Goal: Information Seeking & Learning: Learn about a topic

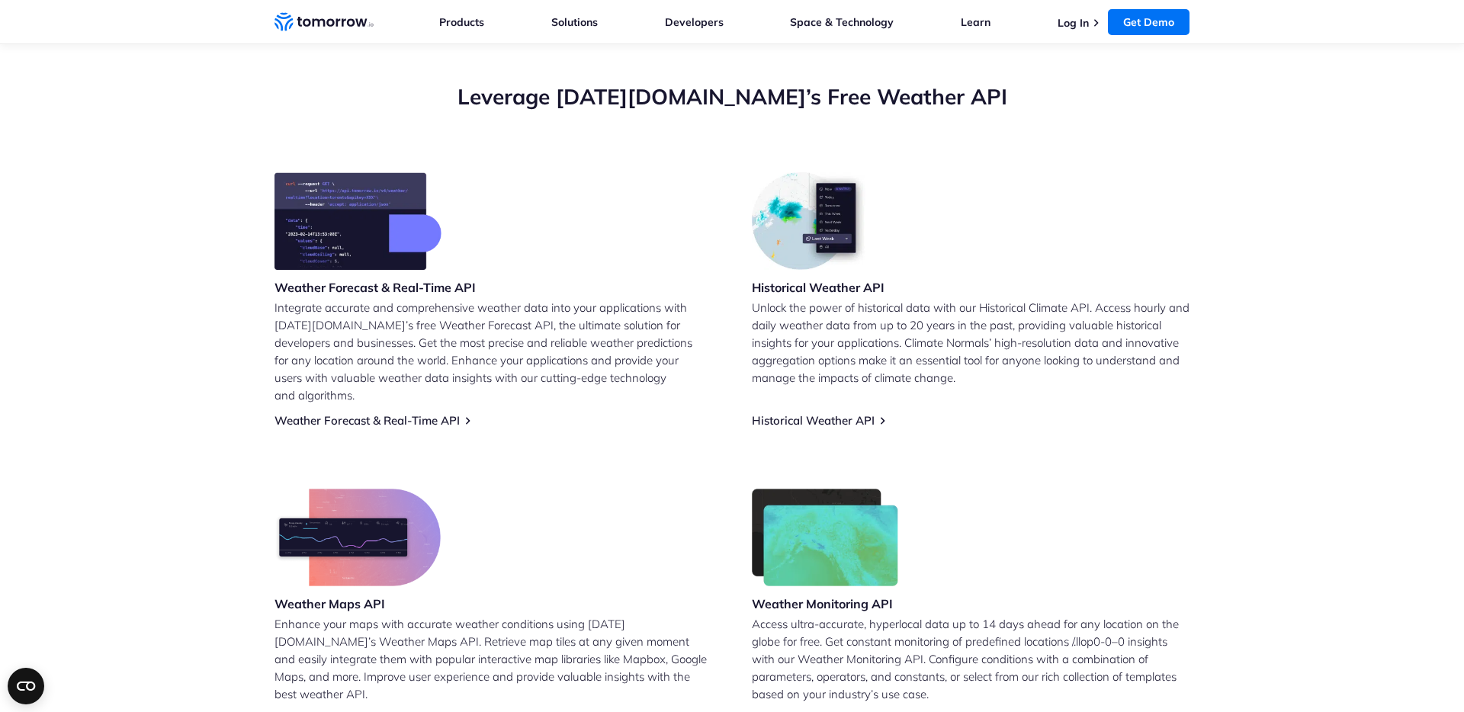
scroll to position [536, 0]
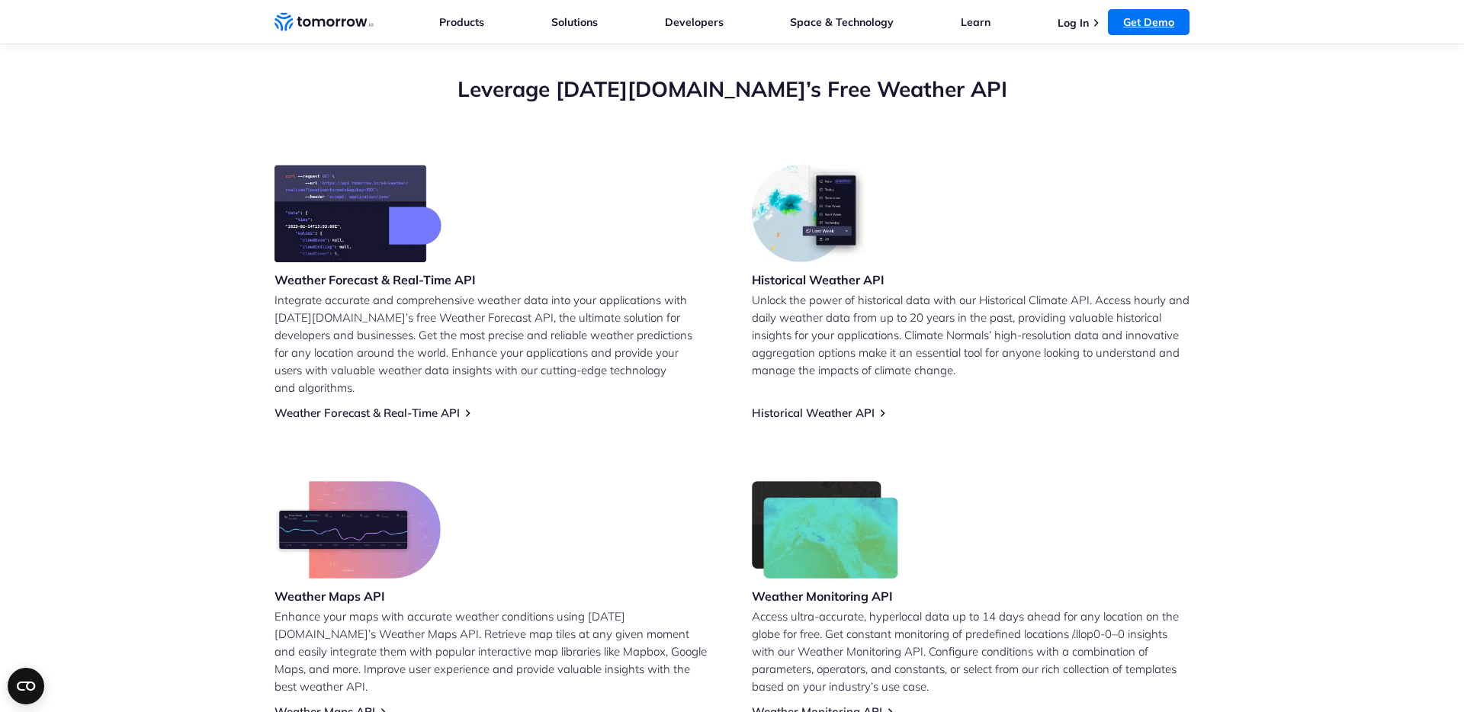
click at [1155, 14] on link "Get Demo" at bounding box center [1149, 22] width 82 height 26
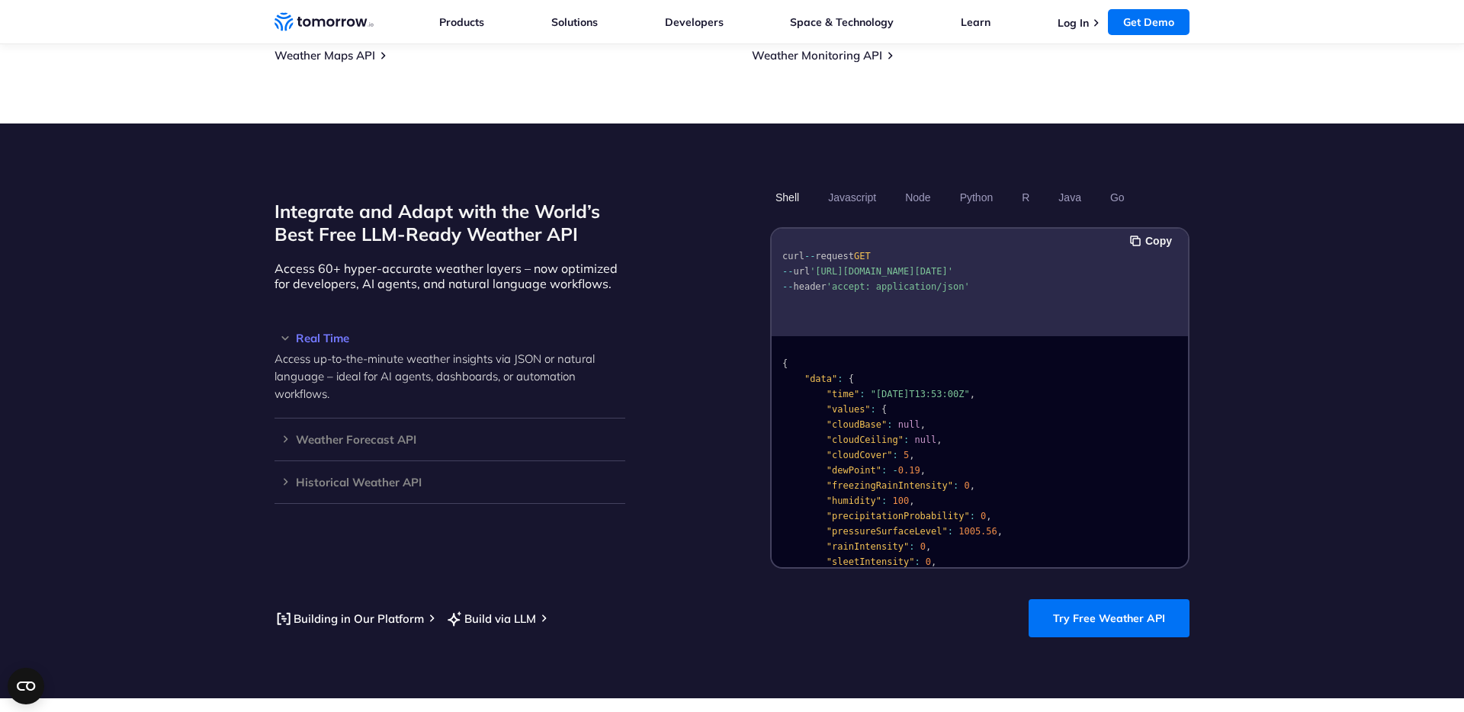
scroll to position [1190, 0]
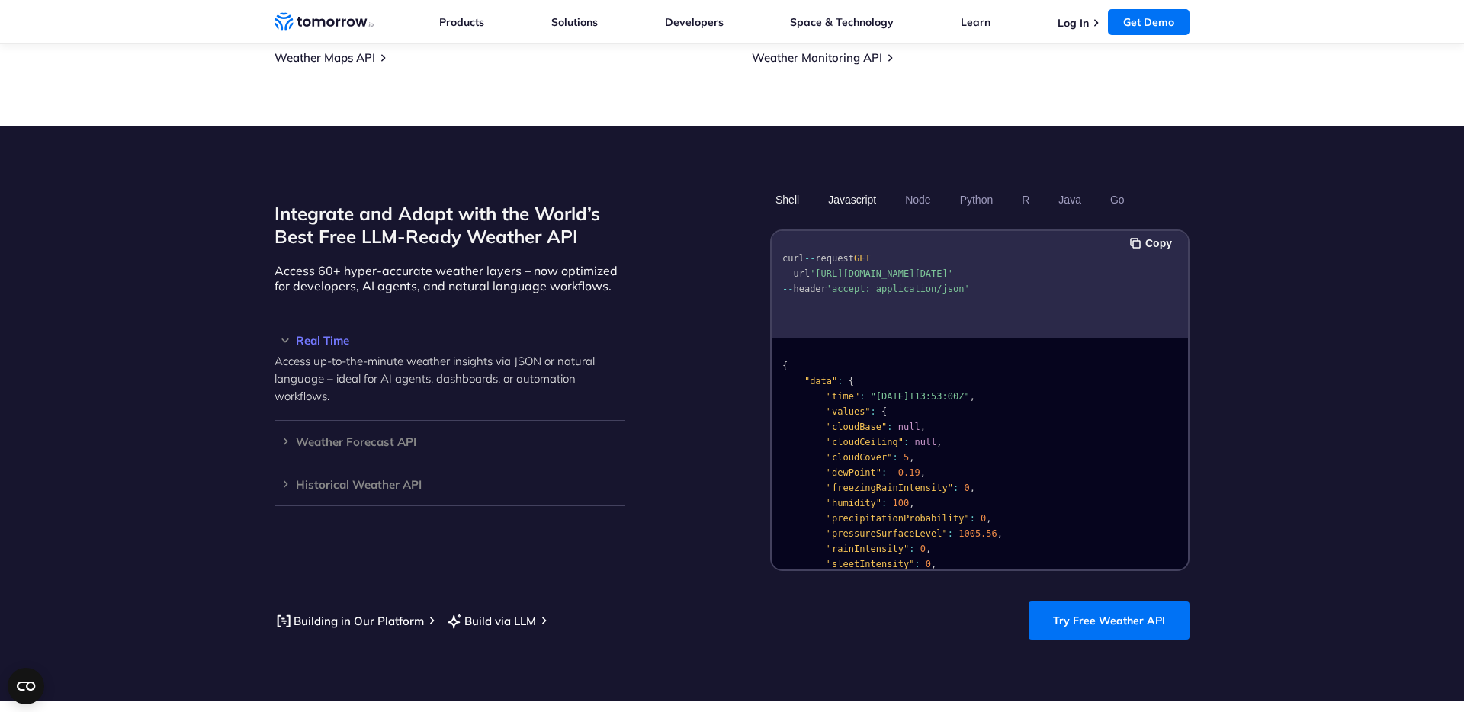
click at [864, 187] on button "Javascript" at bounding box center [852, 200] width 59 height 26
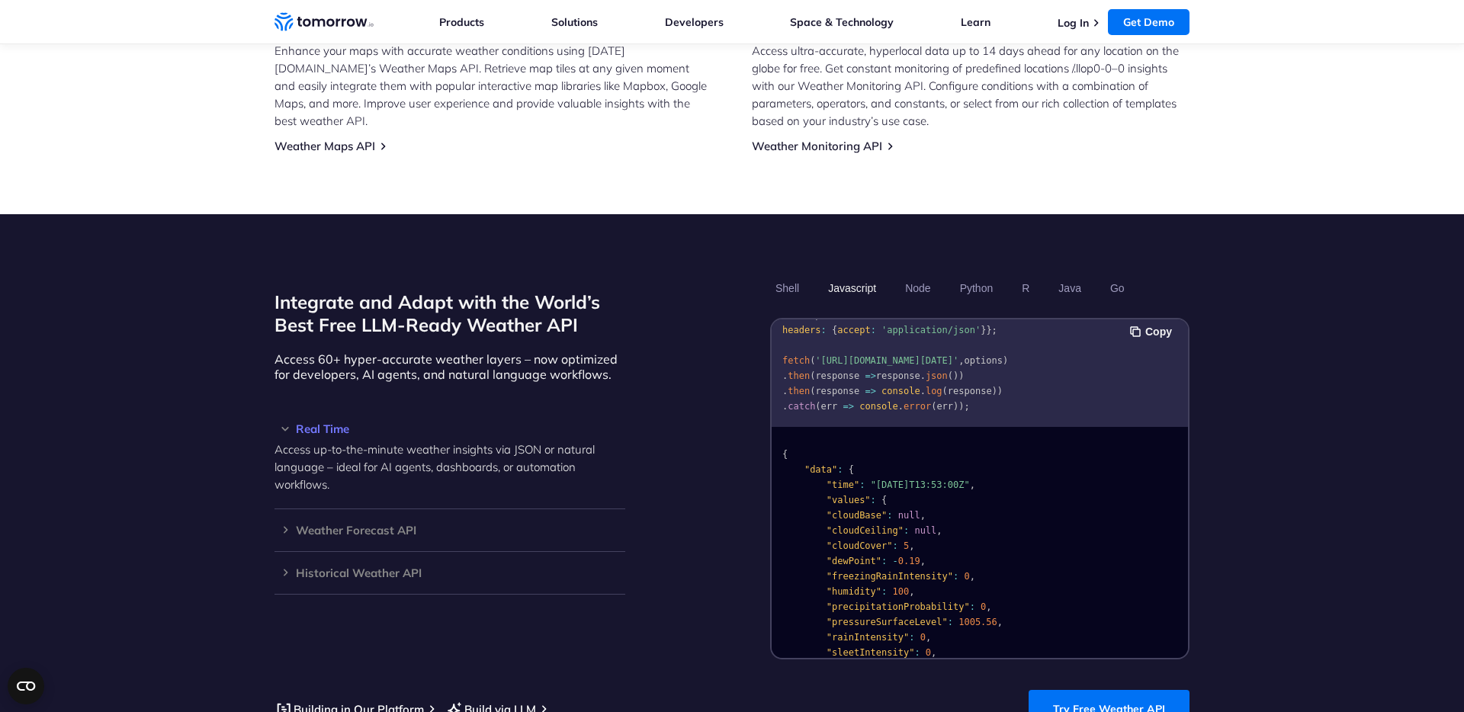
scroll to position [1110, 0]
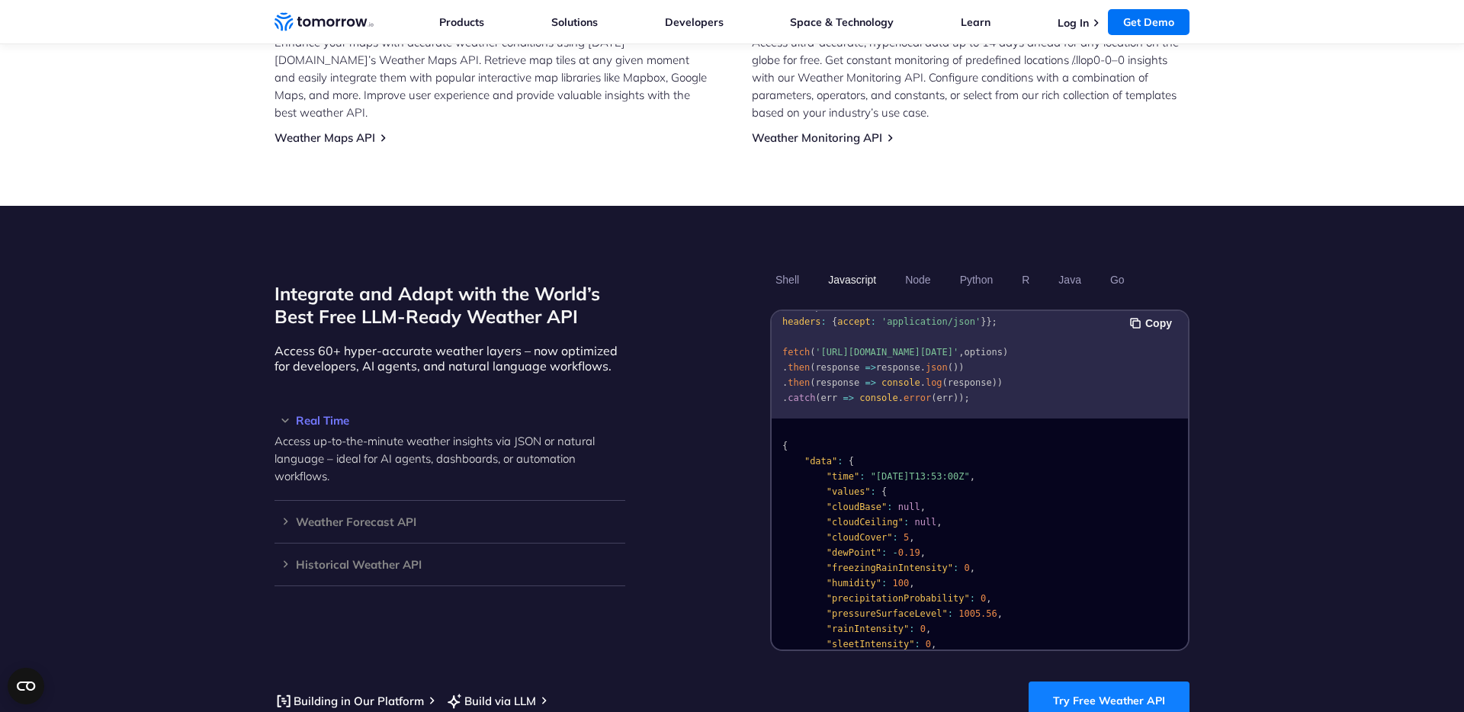
click at [1105, 682] on link "Try Free Weather API" at bounding box center [1108, 701] width 161 height 38
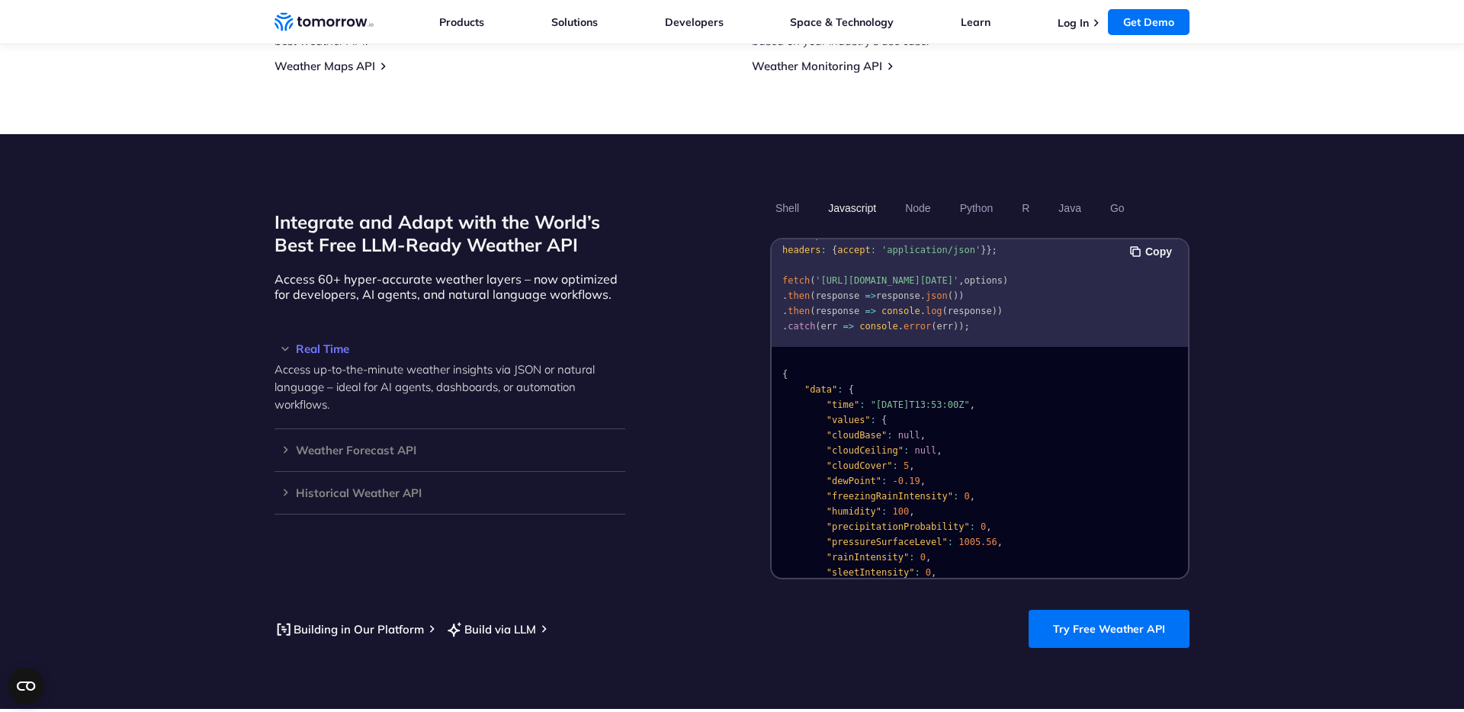
scroll to position [1182, 0]
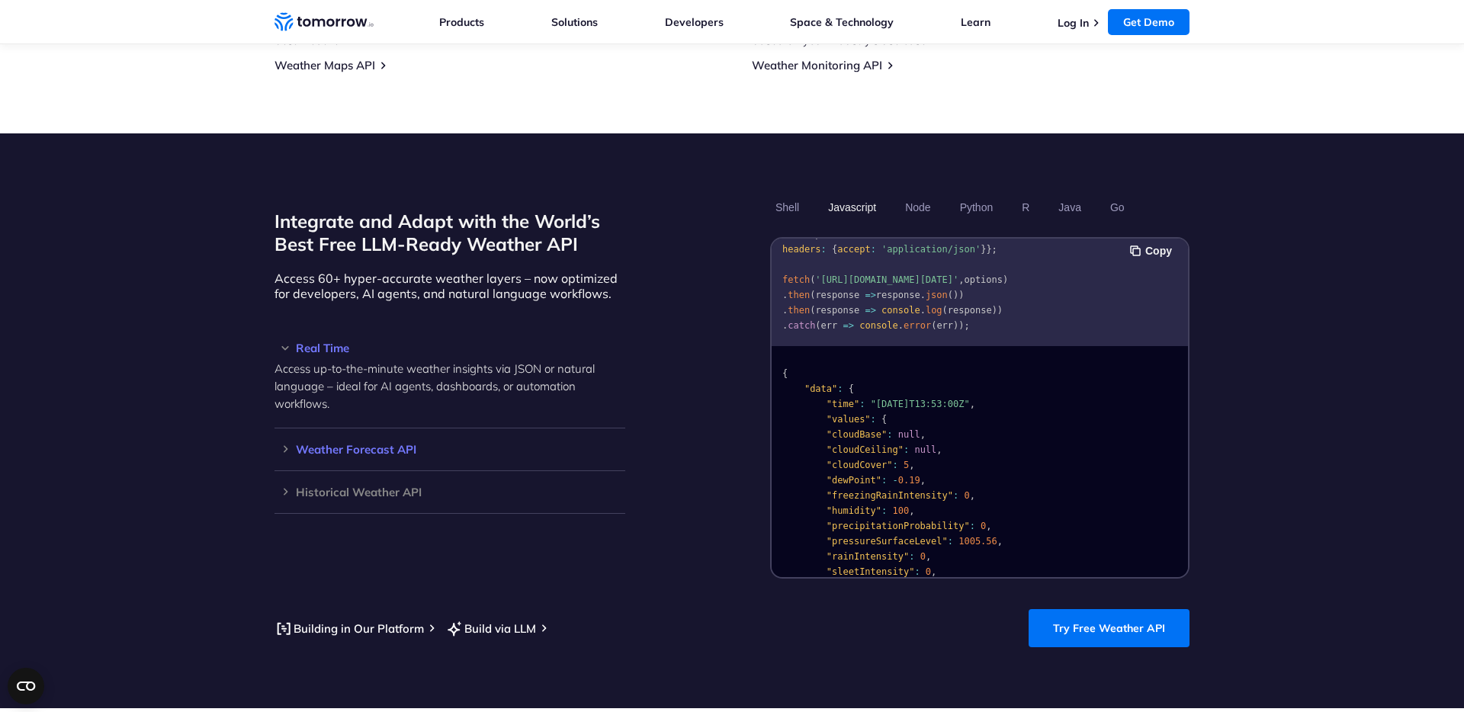
click at [294, 444] on h3 "Weather Forecast API" at bounding box center [449, 449] width 351 height 11
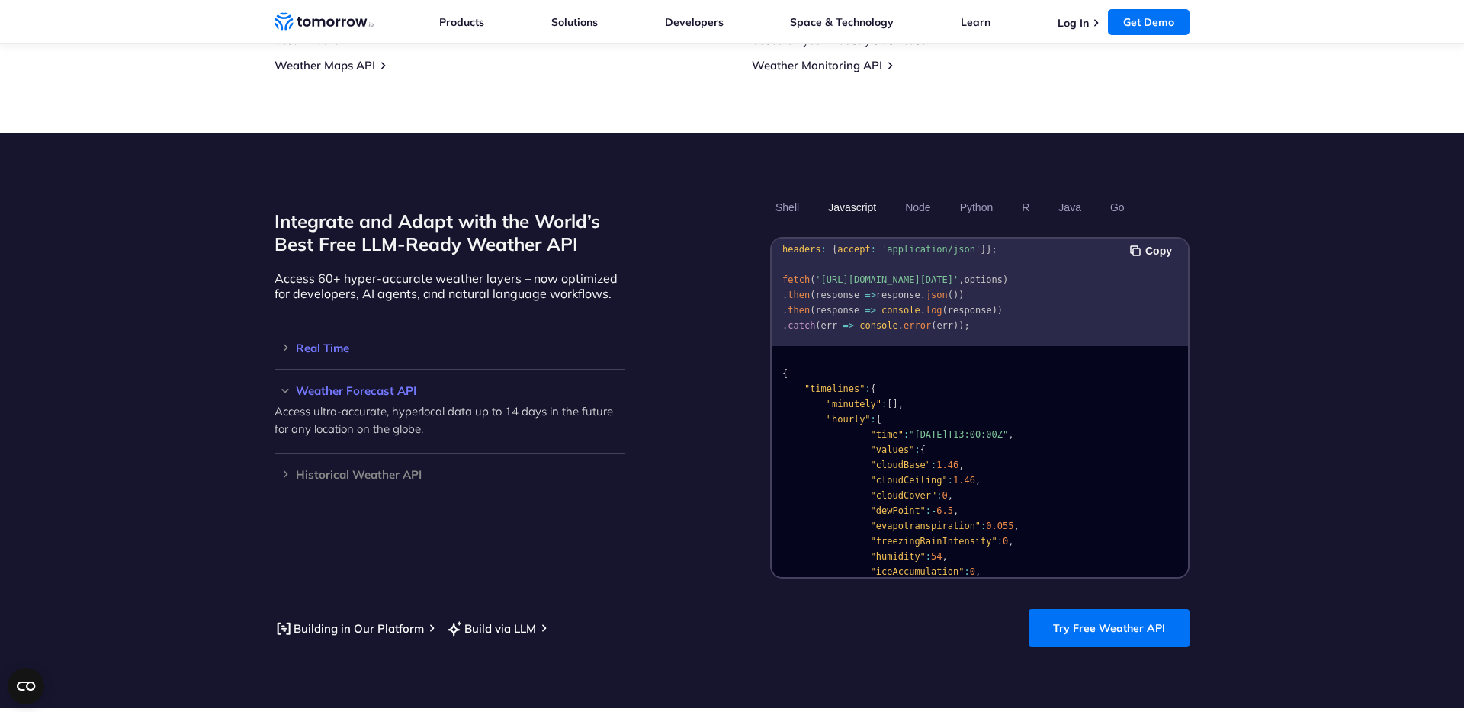
click at [281, 342] on h3 "Real Time" at bounding box center [449, 347] width 351 height 11
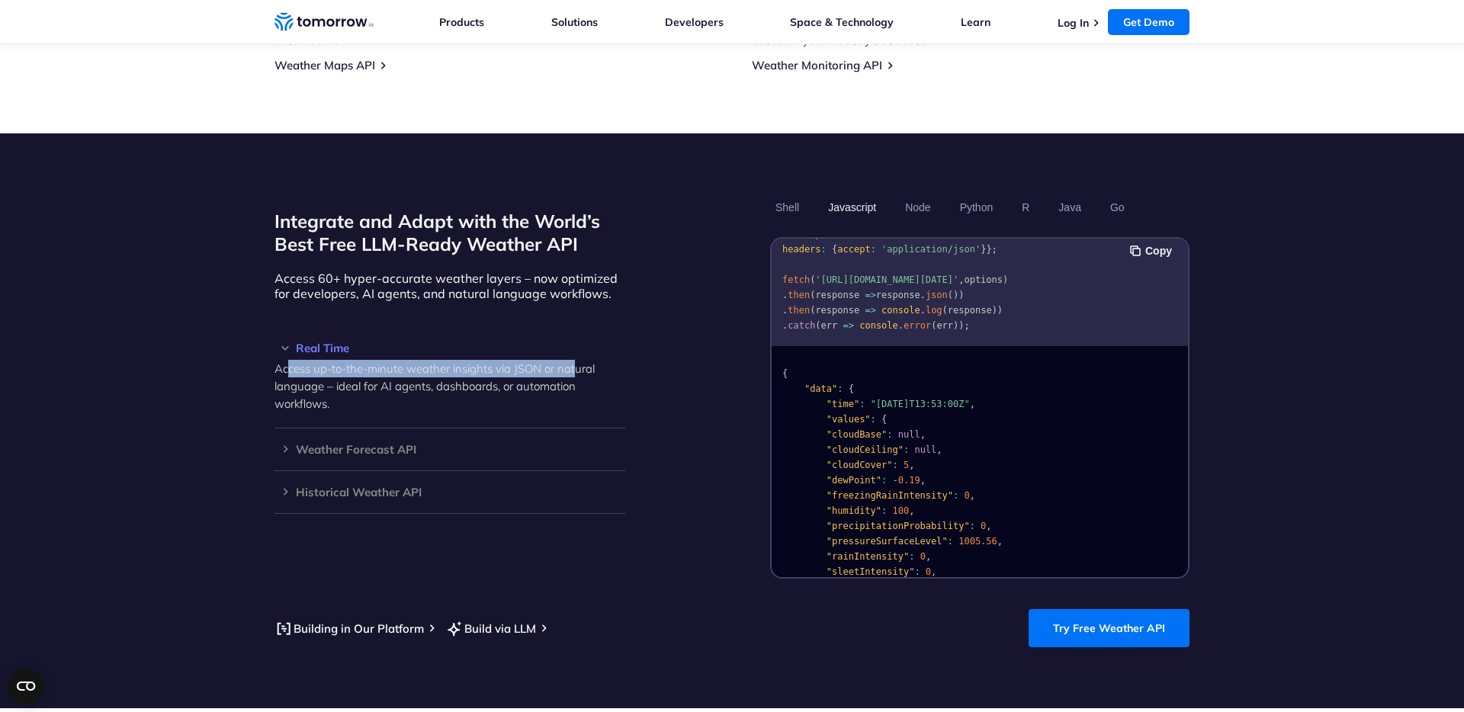
drag, startPoint x: 316, startPoint y: 355, endPoint x: 579, endPoint y: 358, distance: 263.8
click at [579, 360] on p "Access up-to-the-minute weather insights via JSON or natural language – ideal f…" at bounding box center [449, 386] width 351 height 53
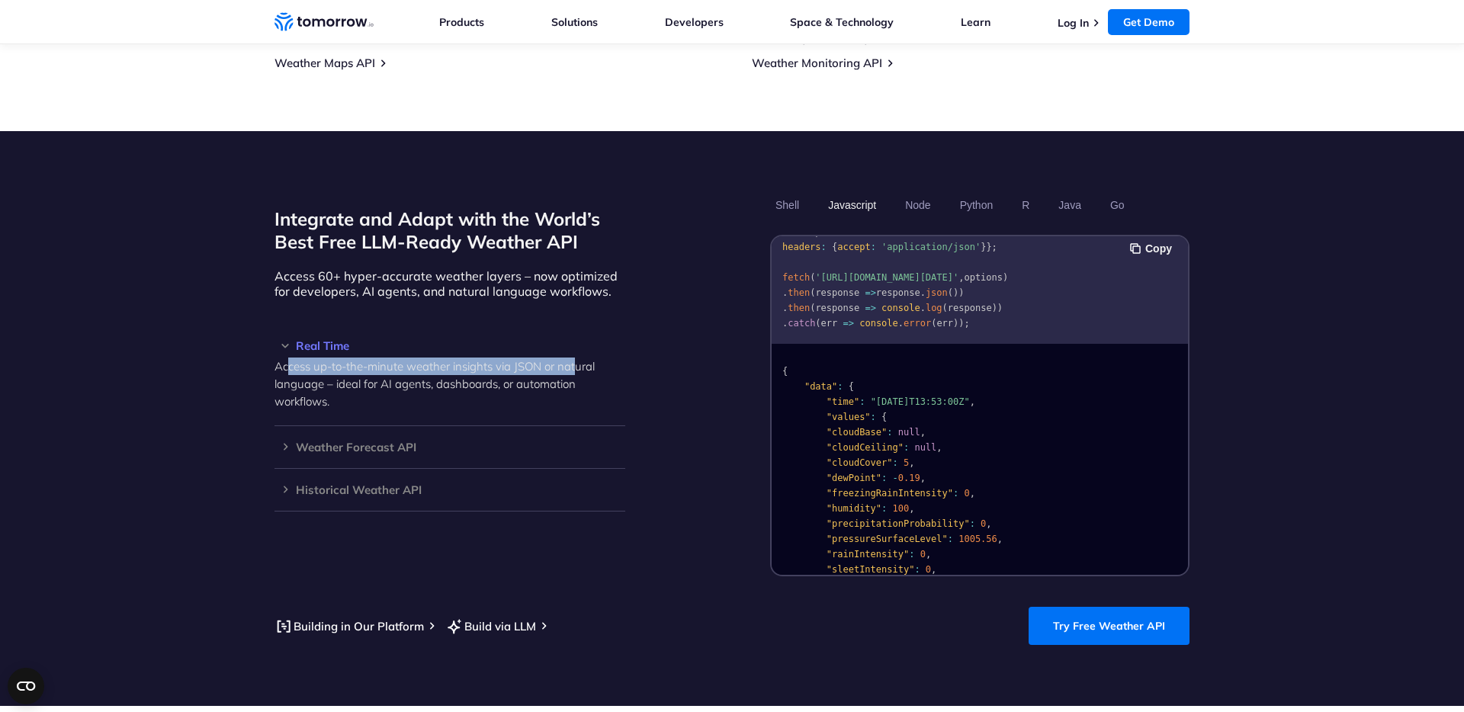
scroll to position [1189, 0]
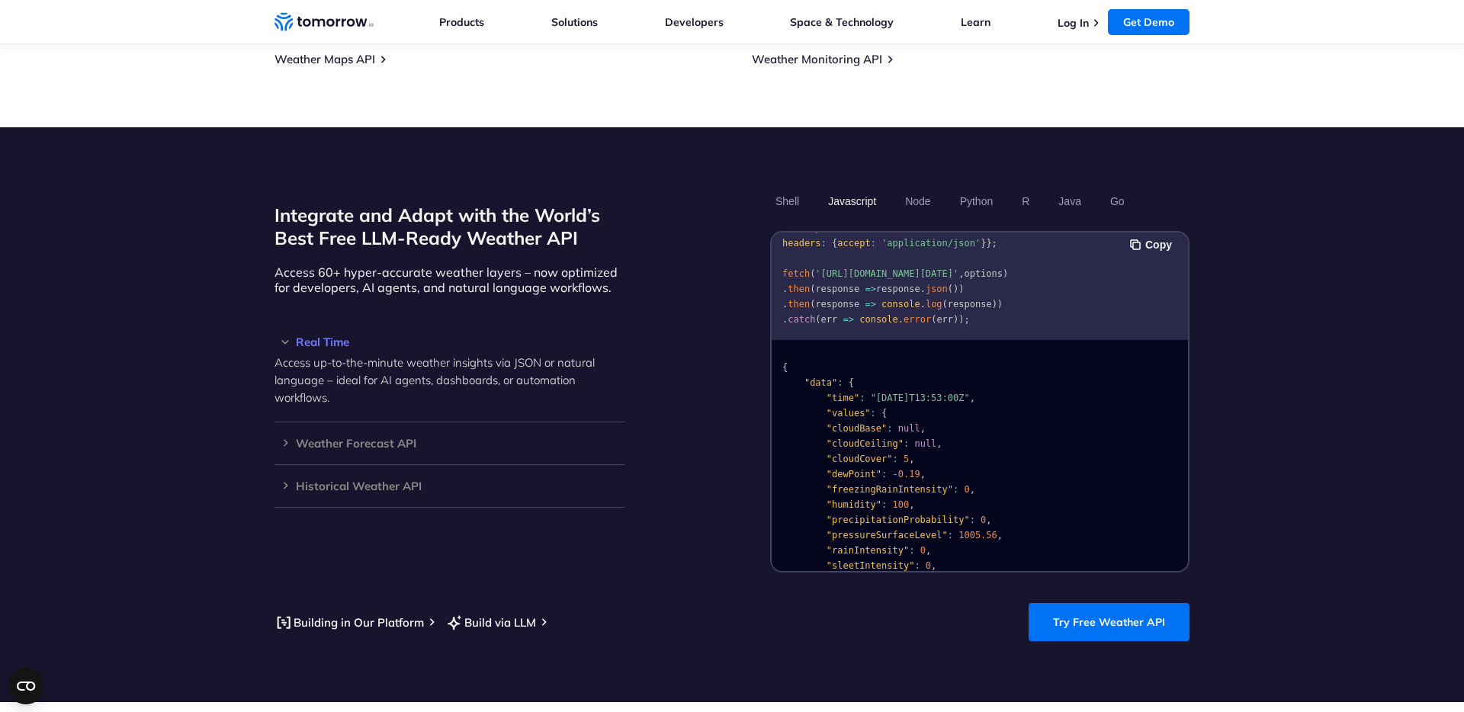
drag, startPoint x: 579, startPoint y: 358, endPoint x: 523, endPoint y: 348, distance: 57.2
click at [579, 357] on p "Access up-to-the-minute weather insights via JSON or natural language – ideal f…" at bounding box center [449, 380] width 351 height 53
drag, startPoint x: 558, startPoint y: 347, endPoint x: 585, endPoint y: 371, distance: 36.2
click at [585, 371] on p "Access up-to-the-minute weather insights via JSON or natural language – ideal f…" at bounding box center [449, 380] width 351 height 53
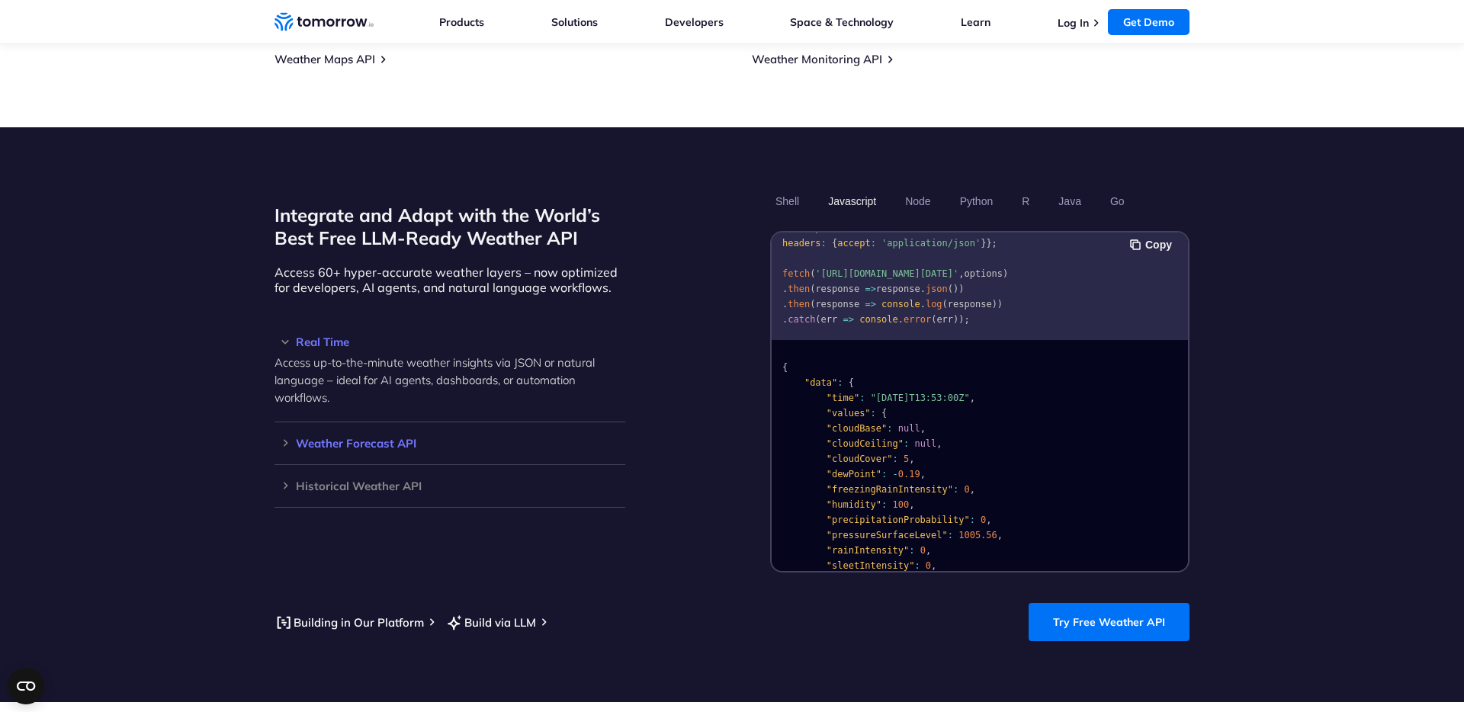
click at [282, 438] on h3 "Weather Forecast API" at bounding box center [449, 443] width 351 height 11
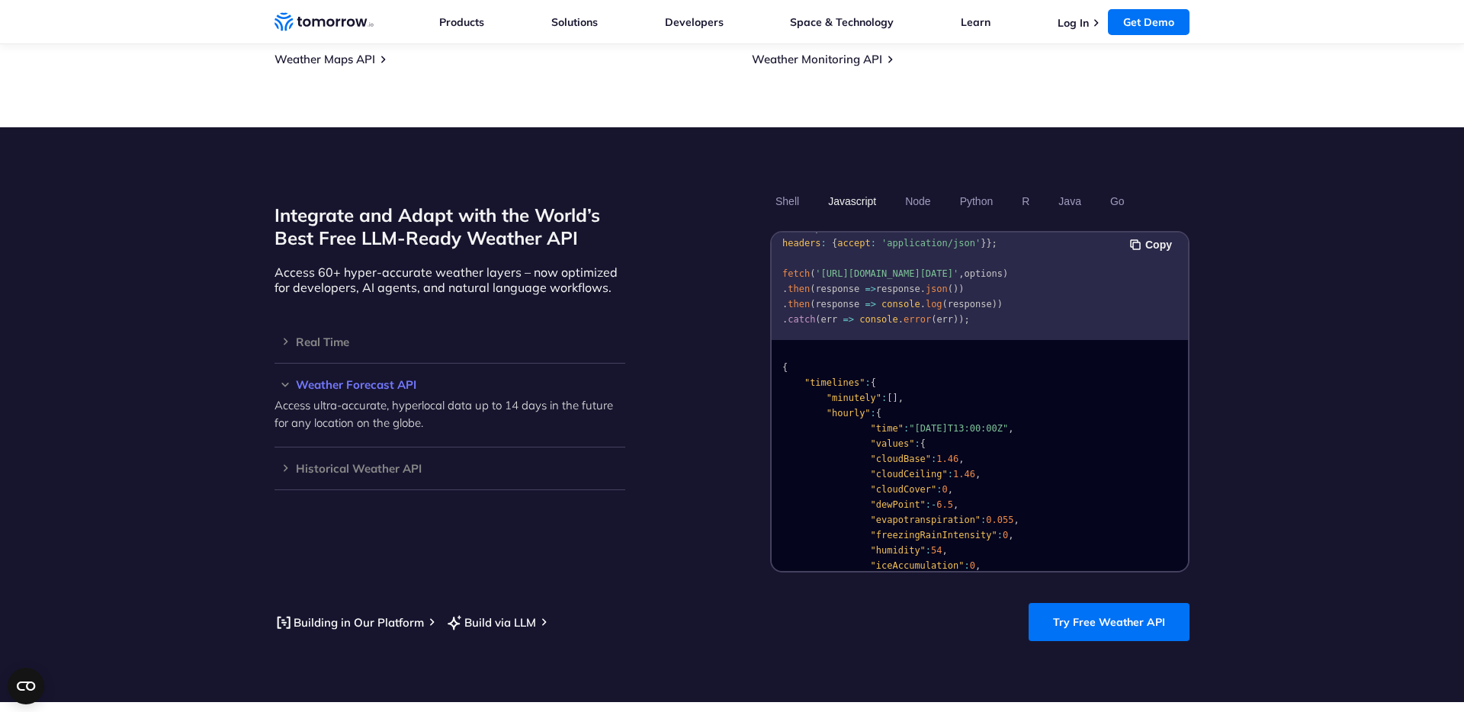
drag, startPoint x: 407, startPoint y: 372, endPoint x: 430, endPoint y: 380, distance: 24.1
click at [407, 379] on h3 "Weather Forecast API" at bounding box center [449, 384] width 351 height 11
click at [319, 379] on h3 "Weather Forecast API" at bounding box center [449, 384] width 351 height 11
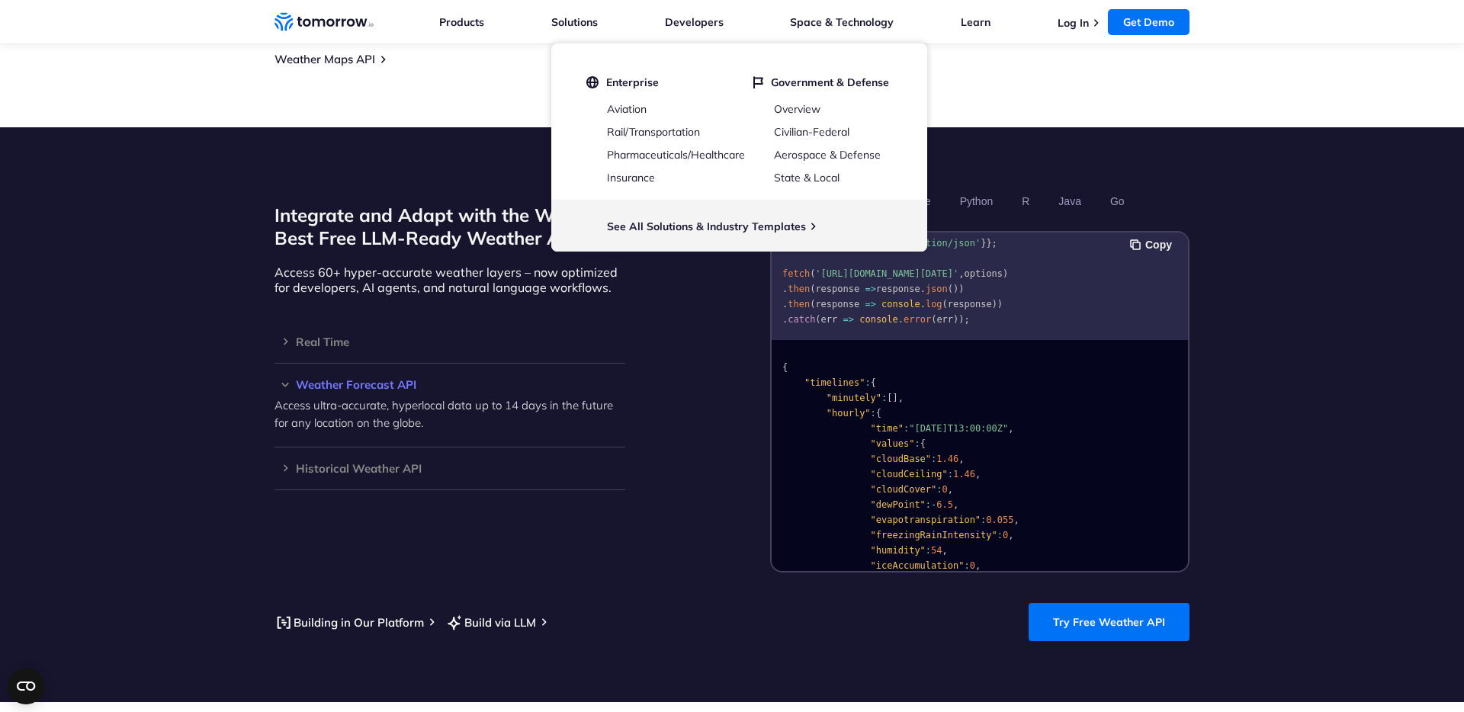
click at [394, 285] on div "Integrate and Adapt with the World’s Best Free LLM-Ready Weather API Access 60+…" at bounding box center [449, 380] width 351 height 384
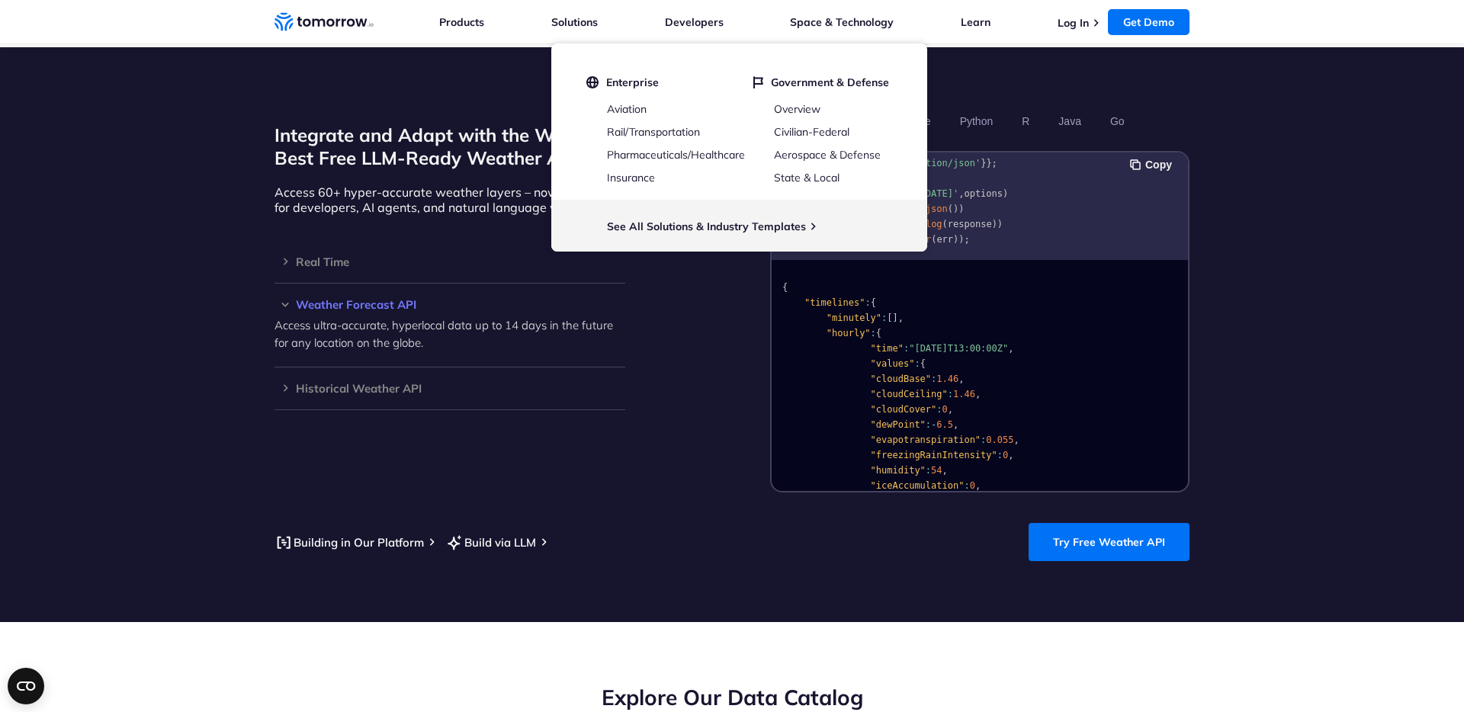
scroll to position [1424, 0]
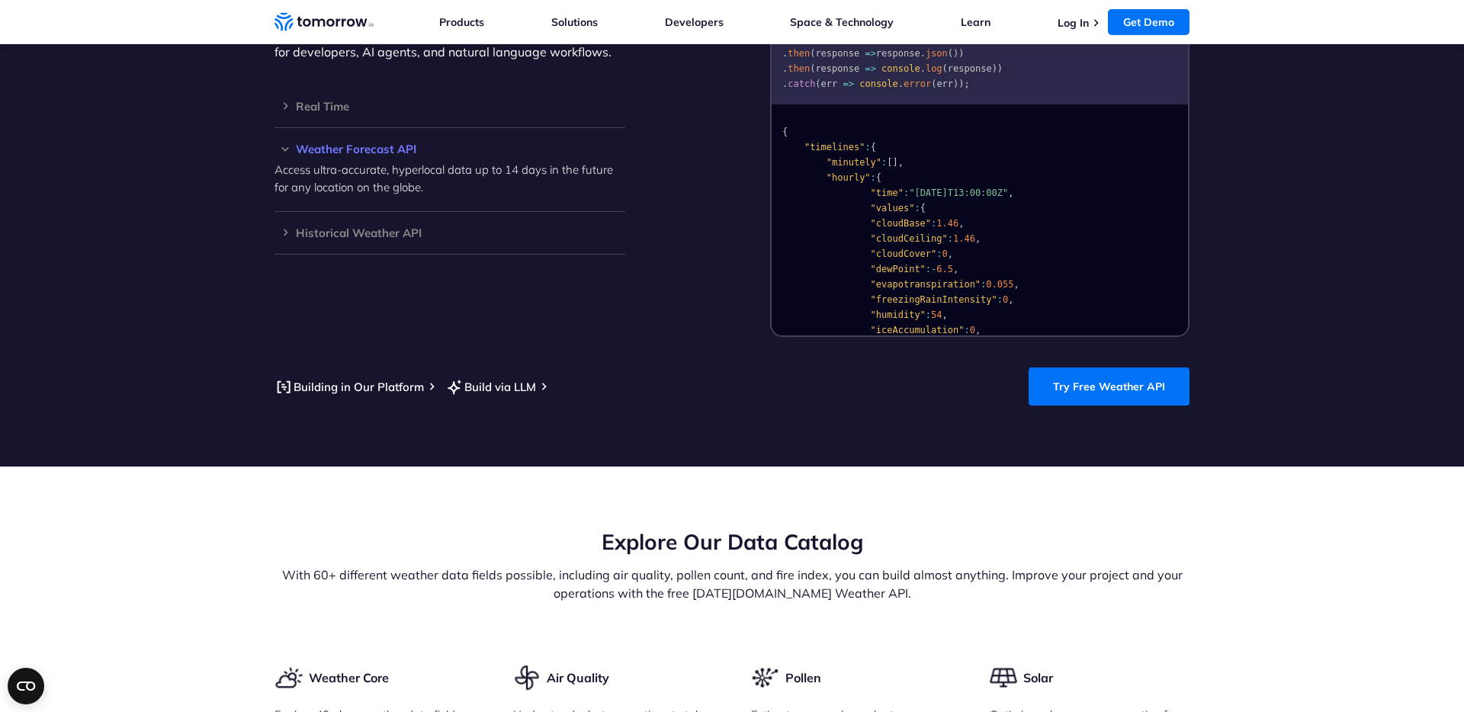
click at [483, 268] on div "Integrate and Adapt with the World’s Best Free LLM-Ready Weather API Access 60+…" at bounding box center [449, 145] width 351 height 384
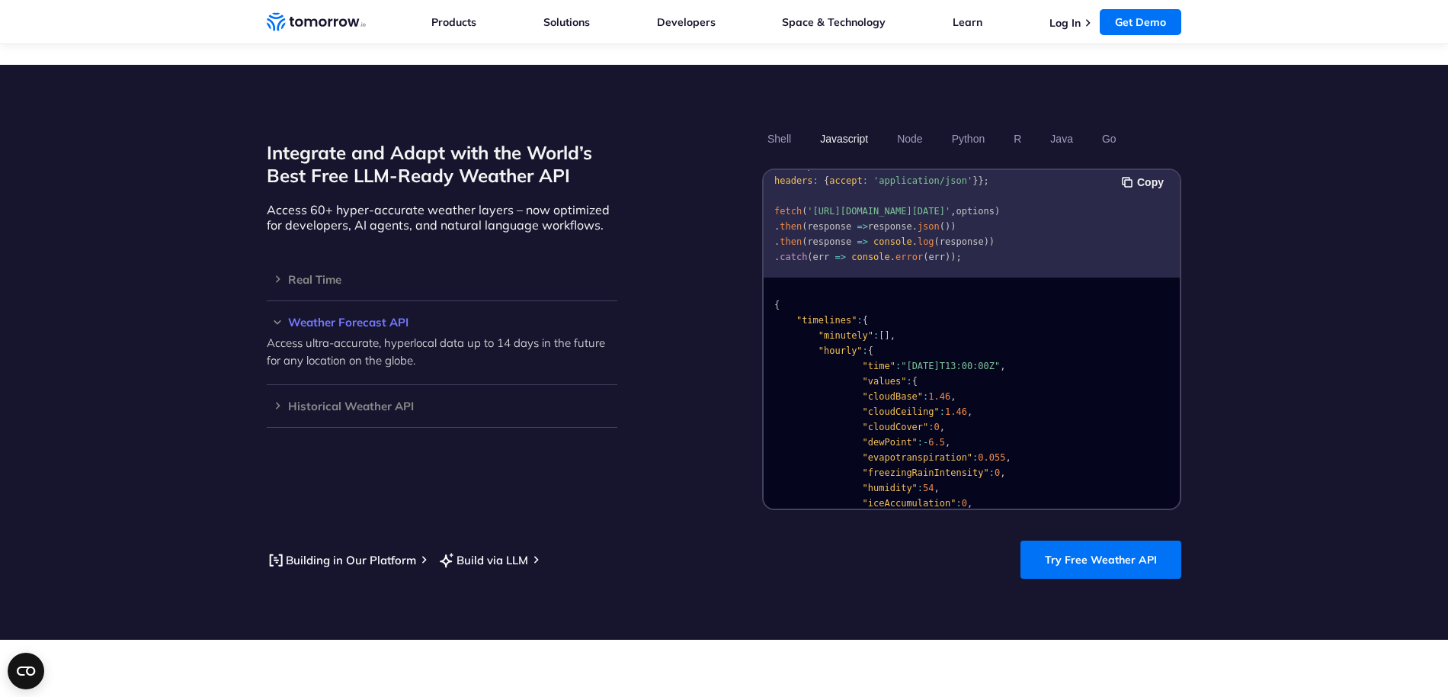
scroll to position [47, 0]
